Goal: Transaction & Acquisition: Obtain resource

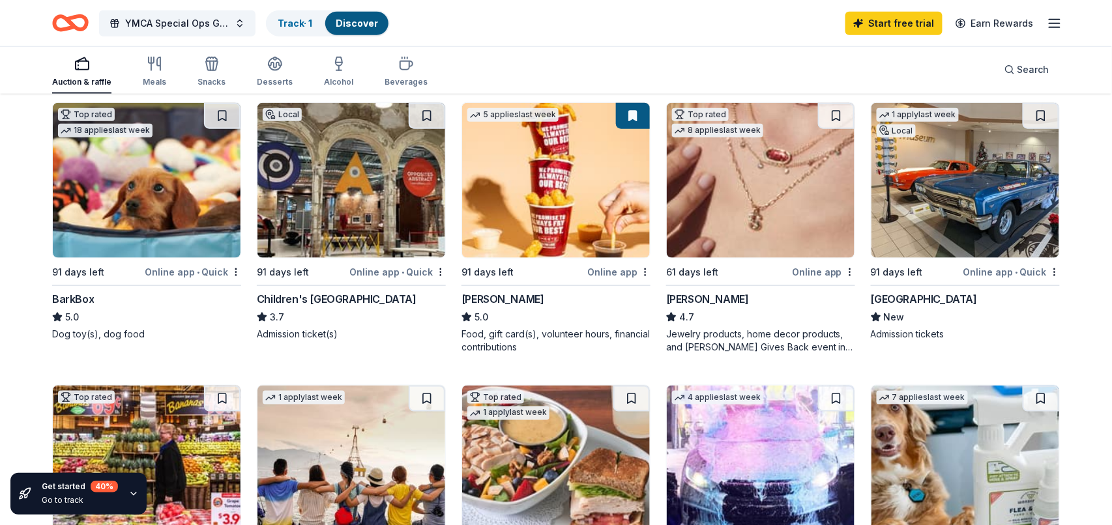
scroll to position [383, 0]
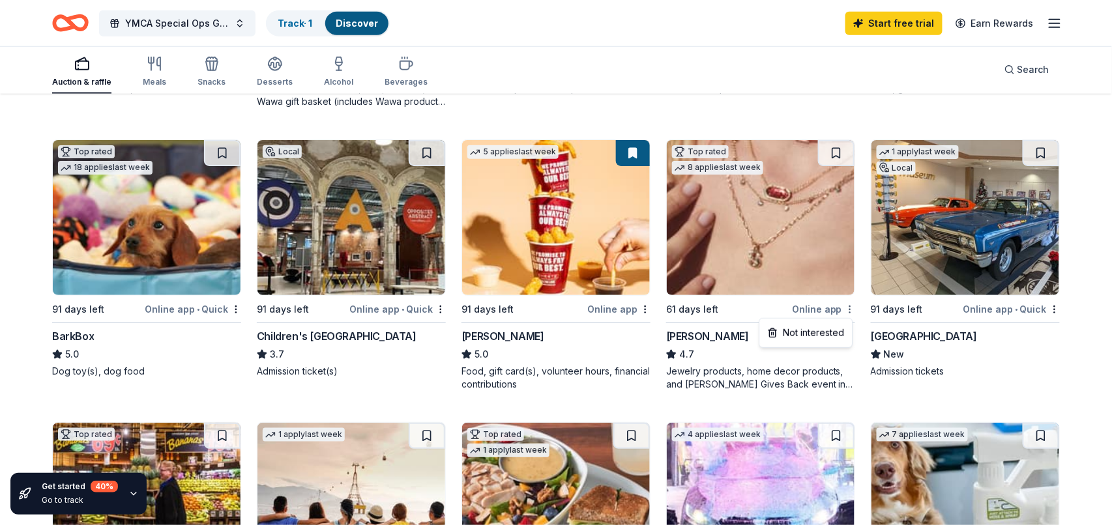
click at [824, 311] on div "Online app" at bounding box center [823, 309] width 63 height 16
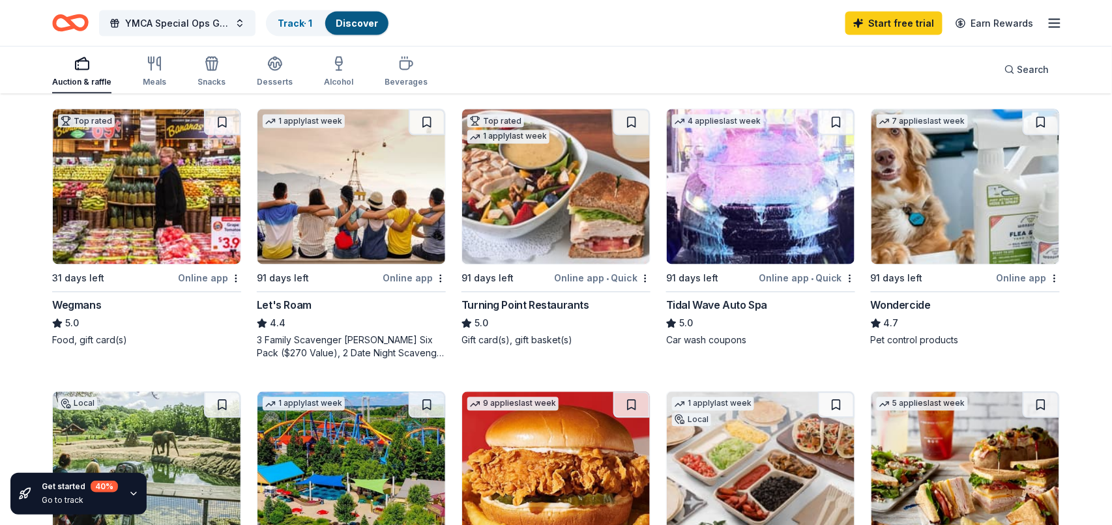
scroll to position [697, 0]
click at [314, 226] on img at bounding box center [351, 186] width 188 height 155
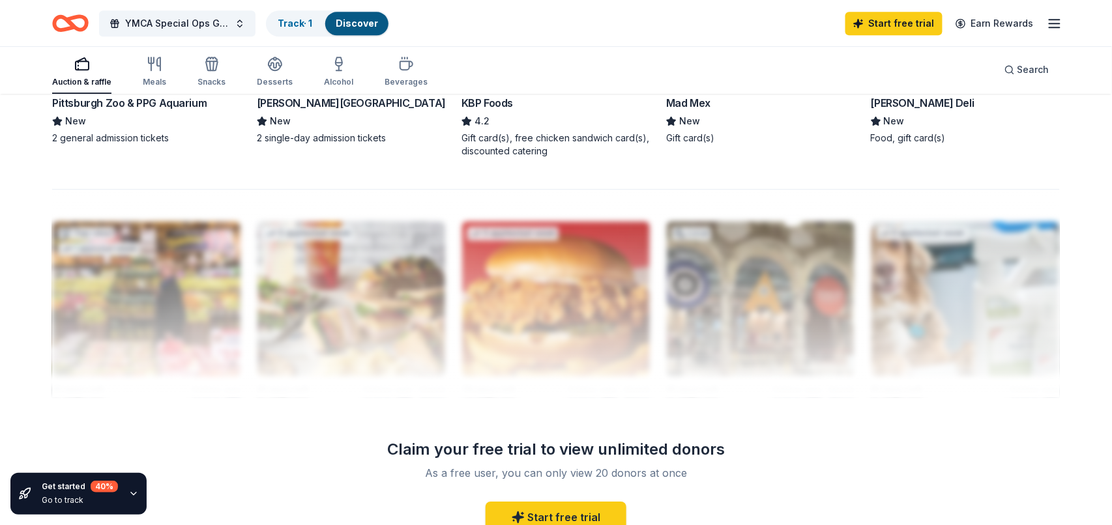
scroll to position [1190, 0]
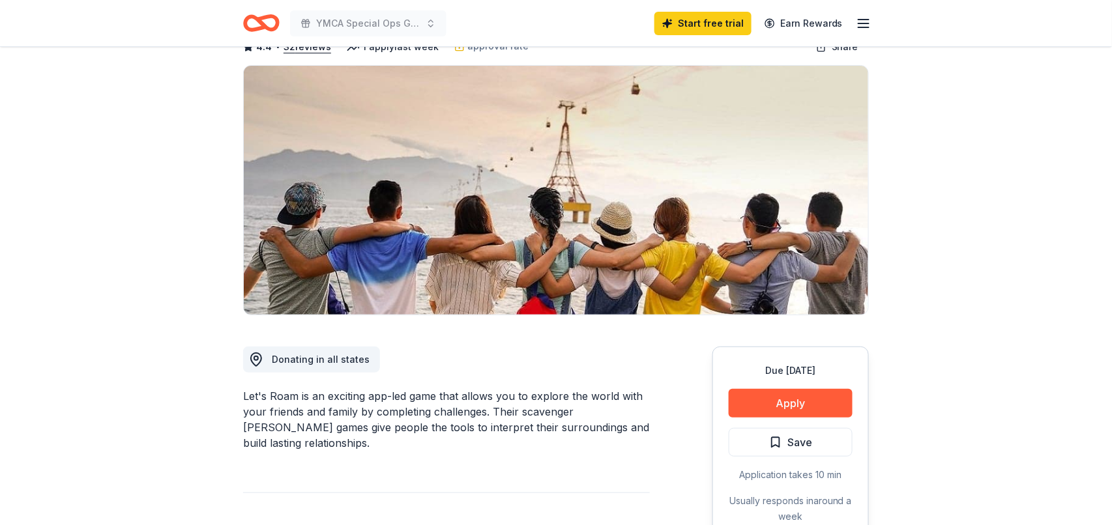
scroll to position [48, 0]
